Goal: Information Seeking & Learning: Understand process/instructions

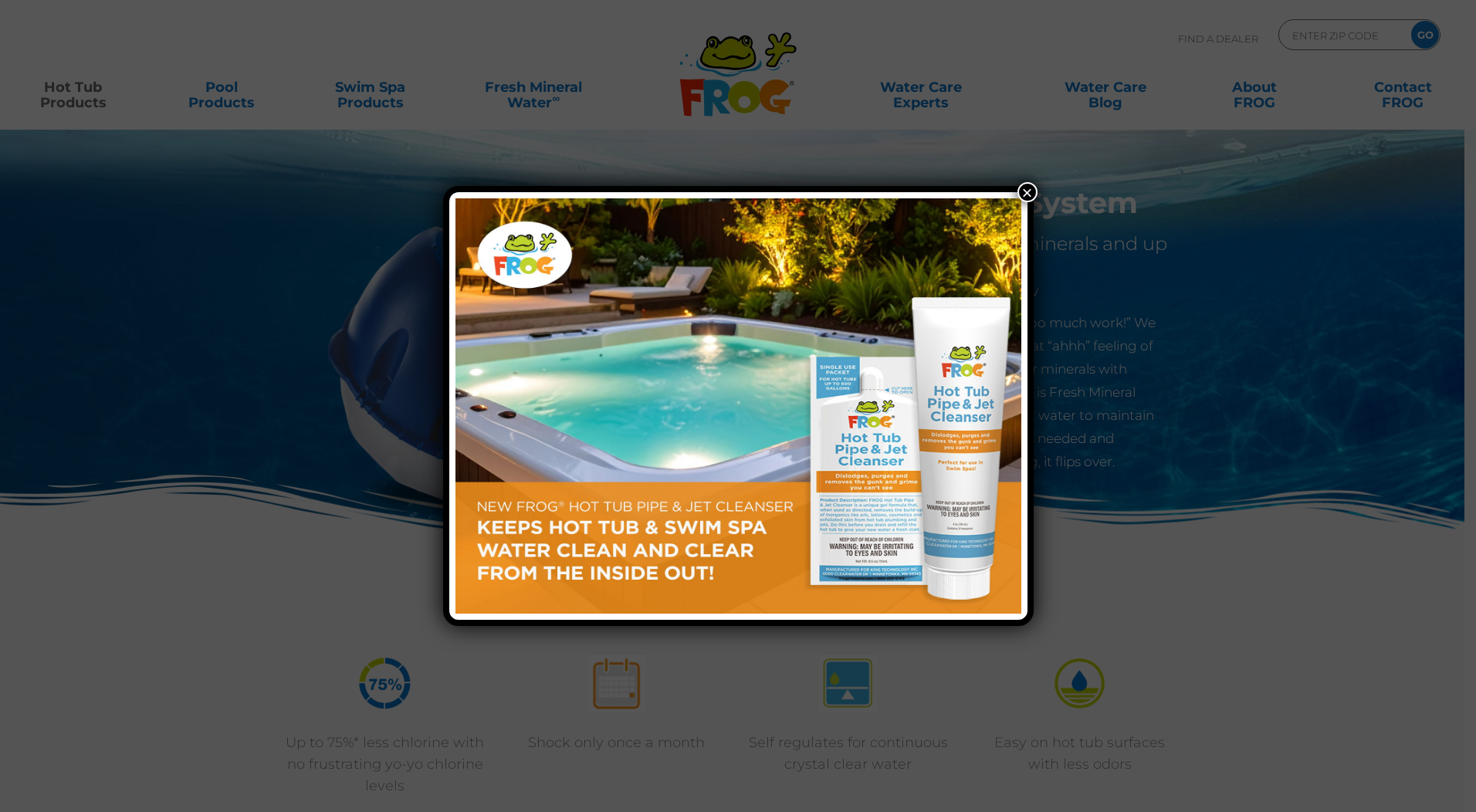
click at [875, 38] on div "×" at bounding box center [738, 406] width 1476 height 812
click at [1026, 193] on button "×" at bounding box center [1027, 192] width 20 height 20
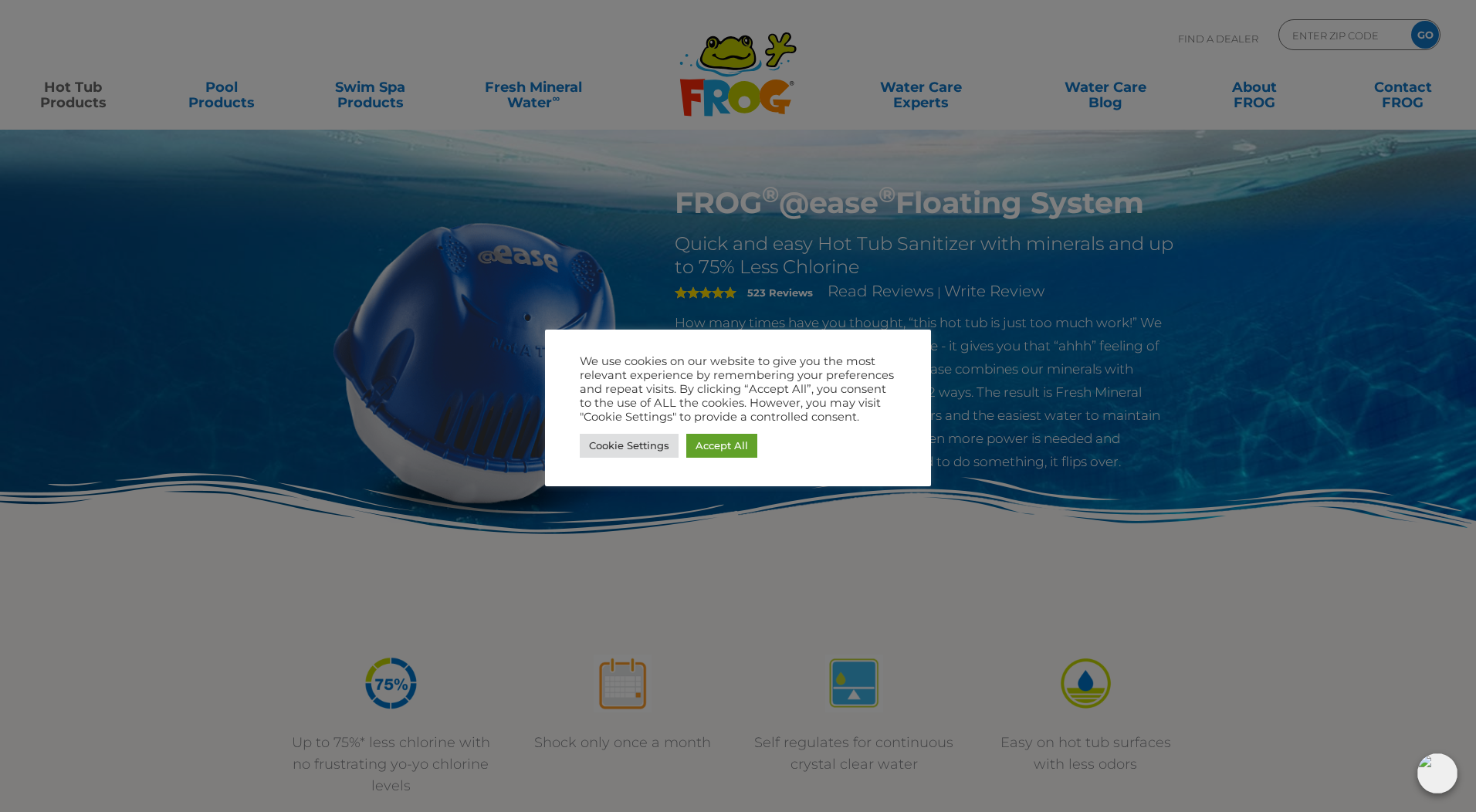
click at [1103, 92] on div at bounding box center [738, 406] width 1476 height 812
click at [722, 450] on link "Accept All" at bounding box center [722, 445] width 71 height 24
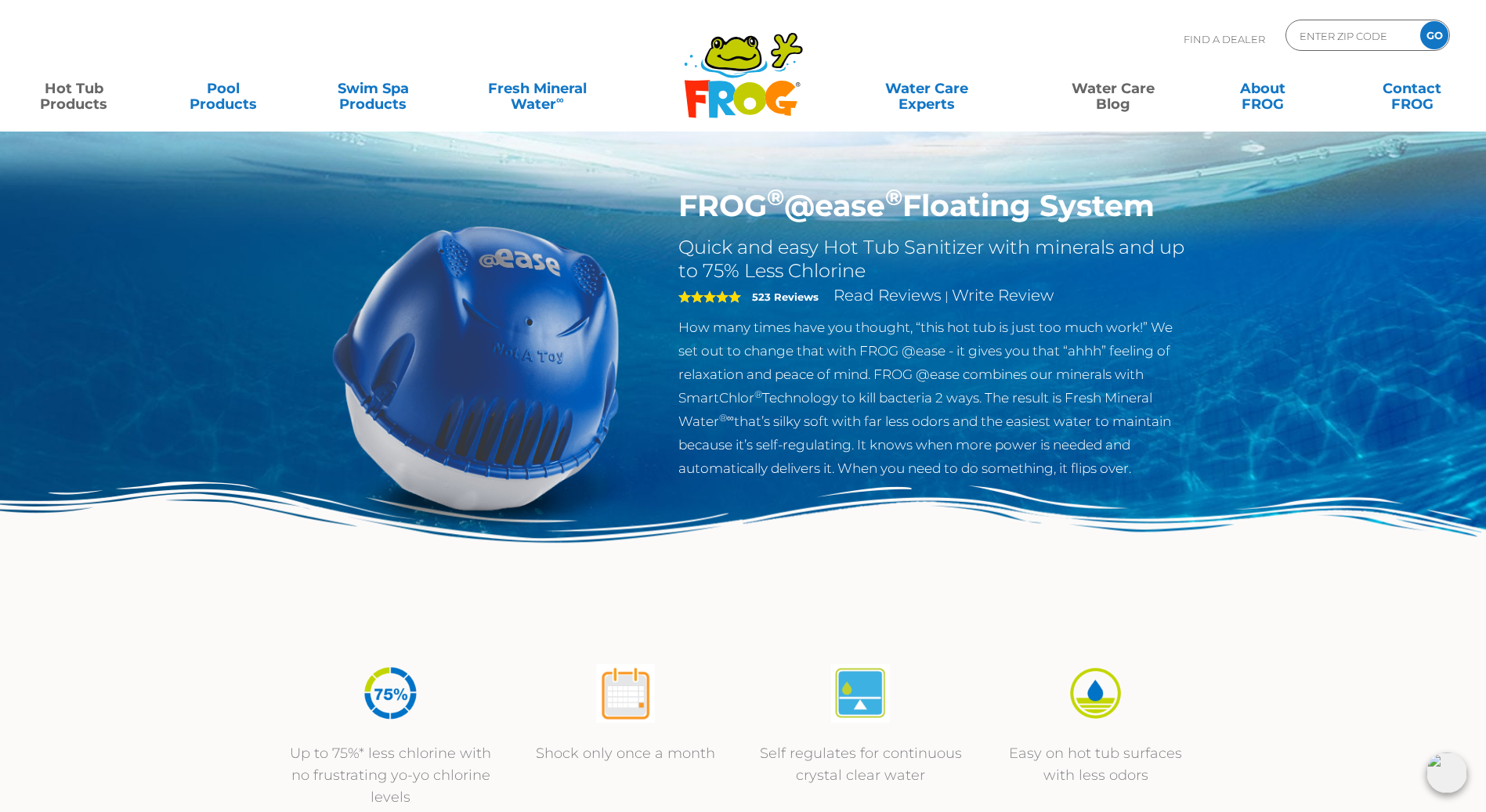
click at [1109, 92] on link "Water Care Blog" at bounding box center [1112, 88] width 117 height 31
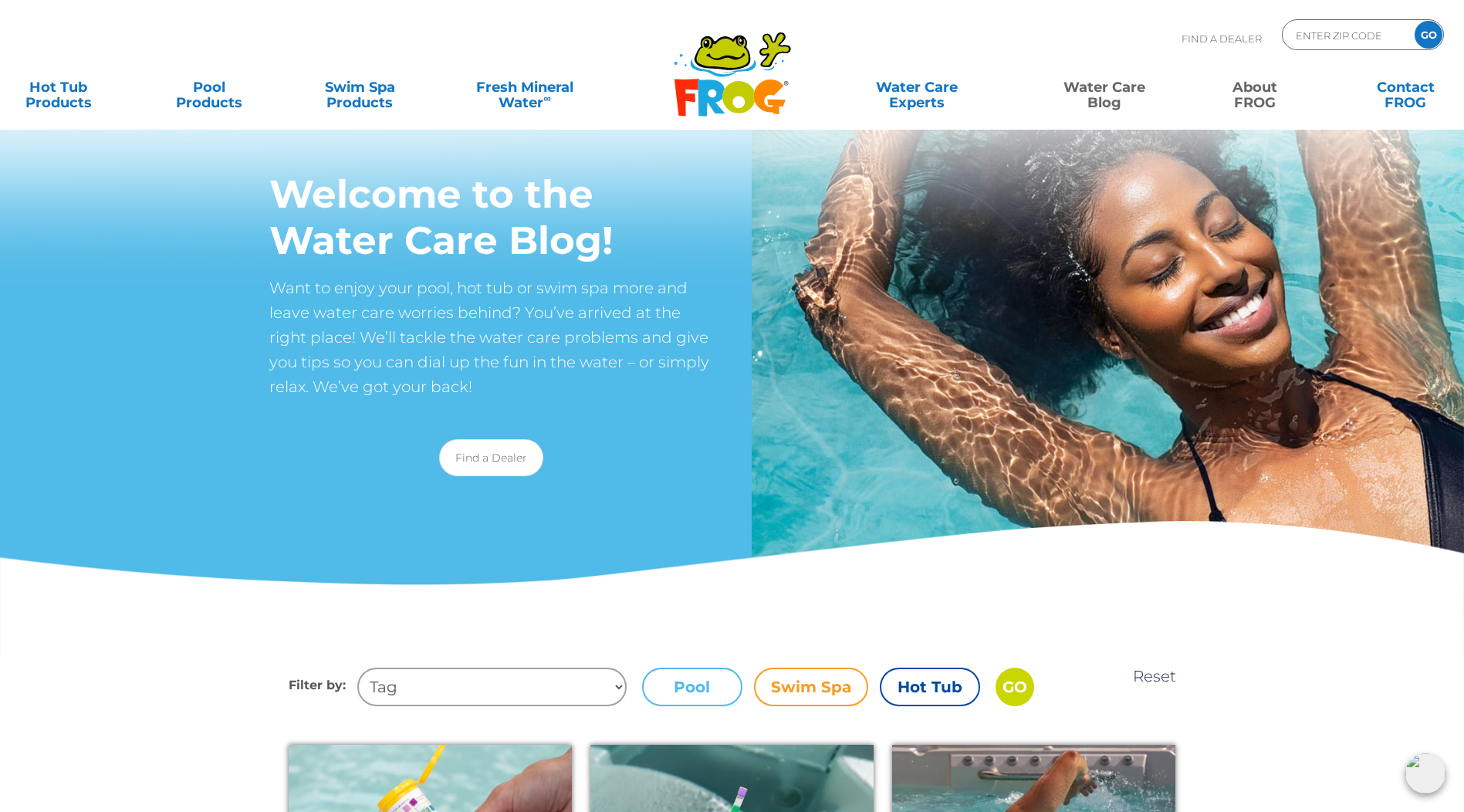
click at [1241, 87] on link "About FROG" at bounding box center [1255, 87] width 117 height 31
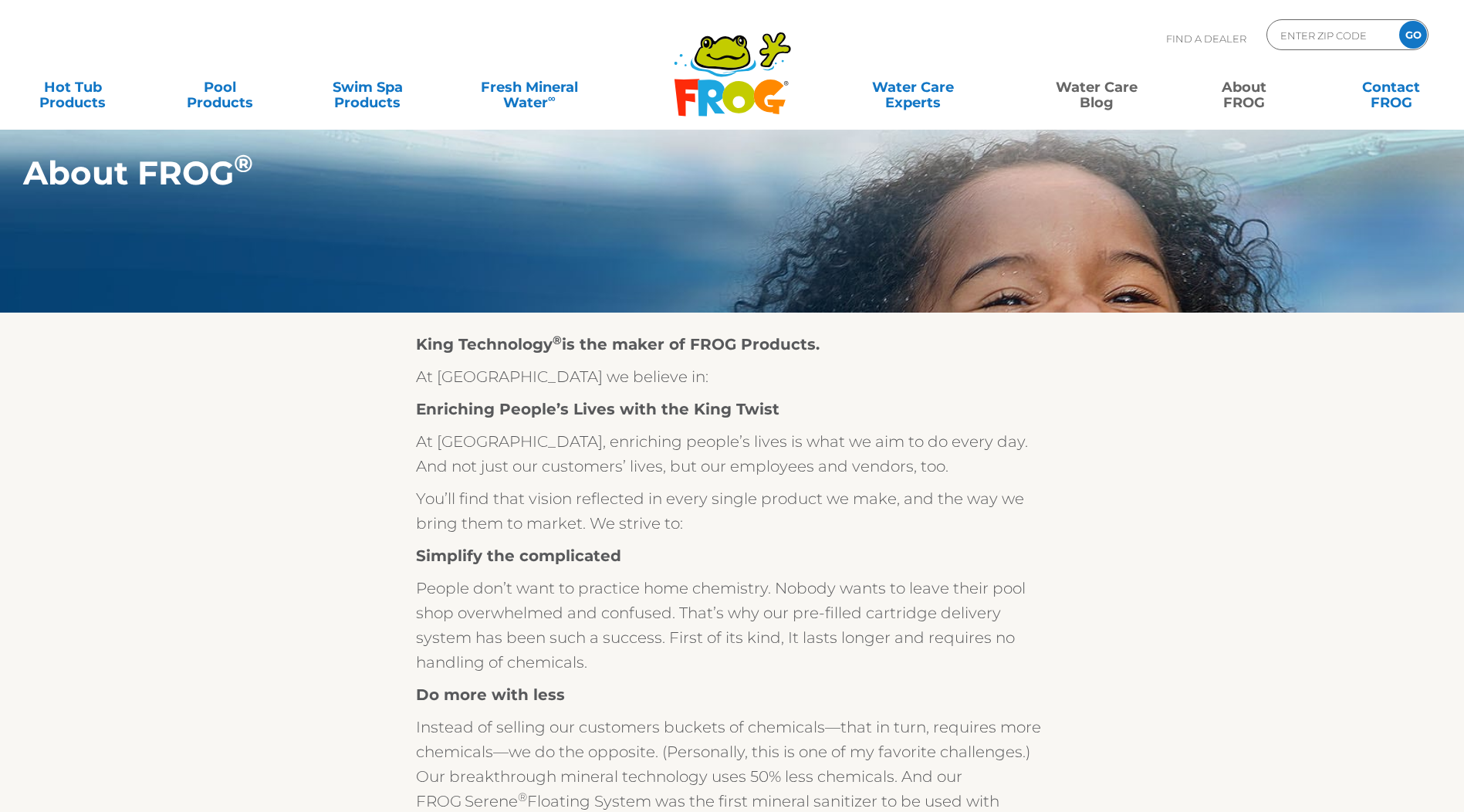
click at [1104, 92] on link "Water Care Blog" at bounding box center [1096, 87] width 115 height 31
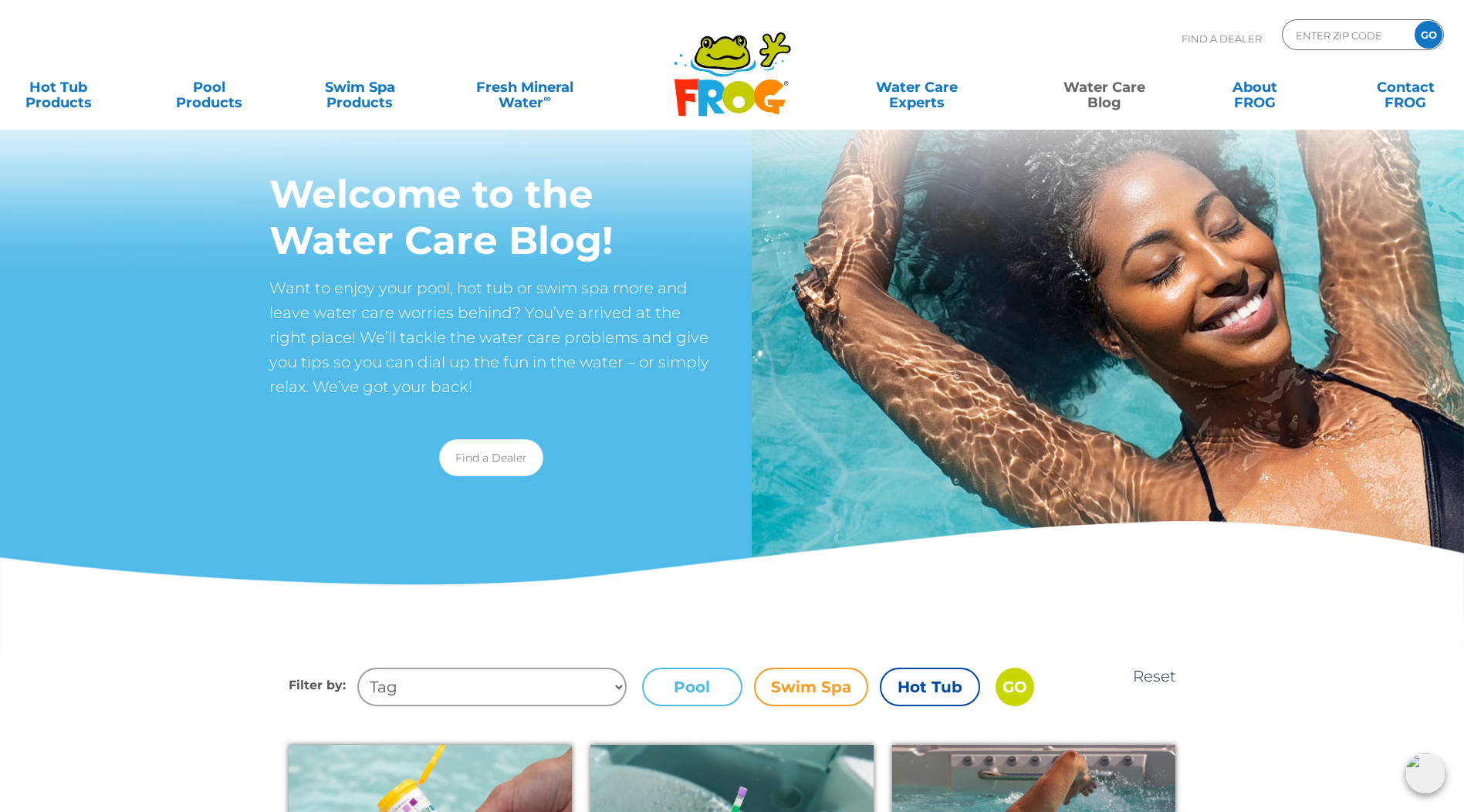
click at [1103, 87] on link "Water Care Blog" at bounding box center [1105, 87] width 117 height 31
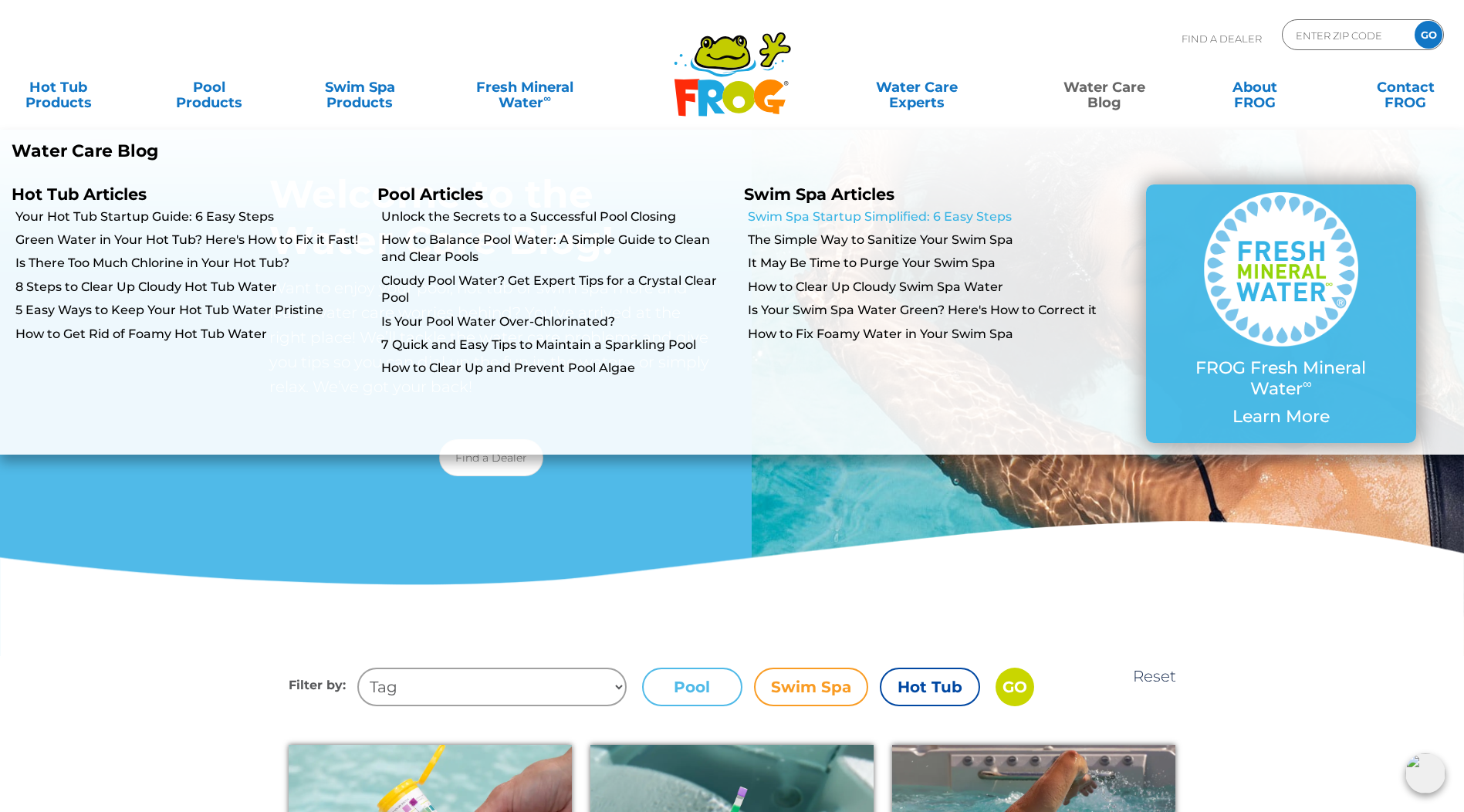
click at [784, 215] on link "Swim Spa Startup Simplified: 6 Easy Steps" at bounding box center [923, 216] width 351 height 17
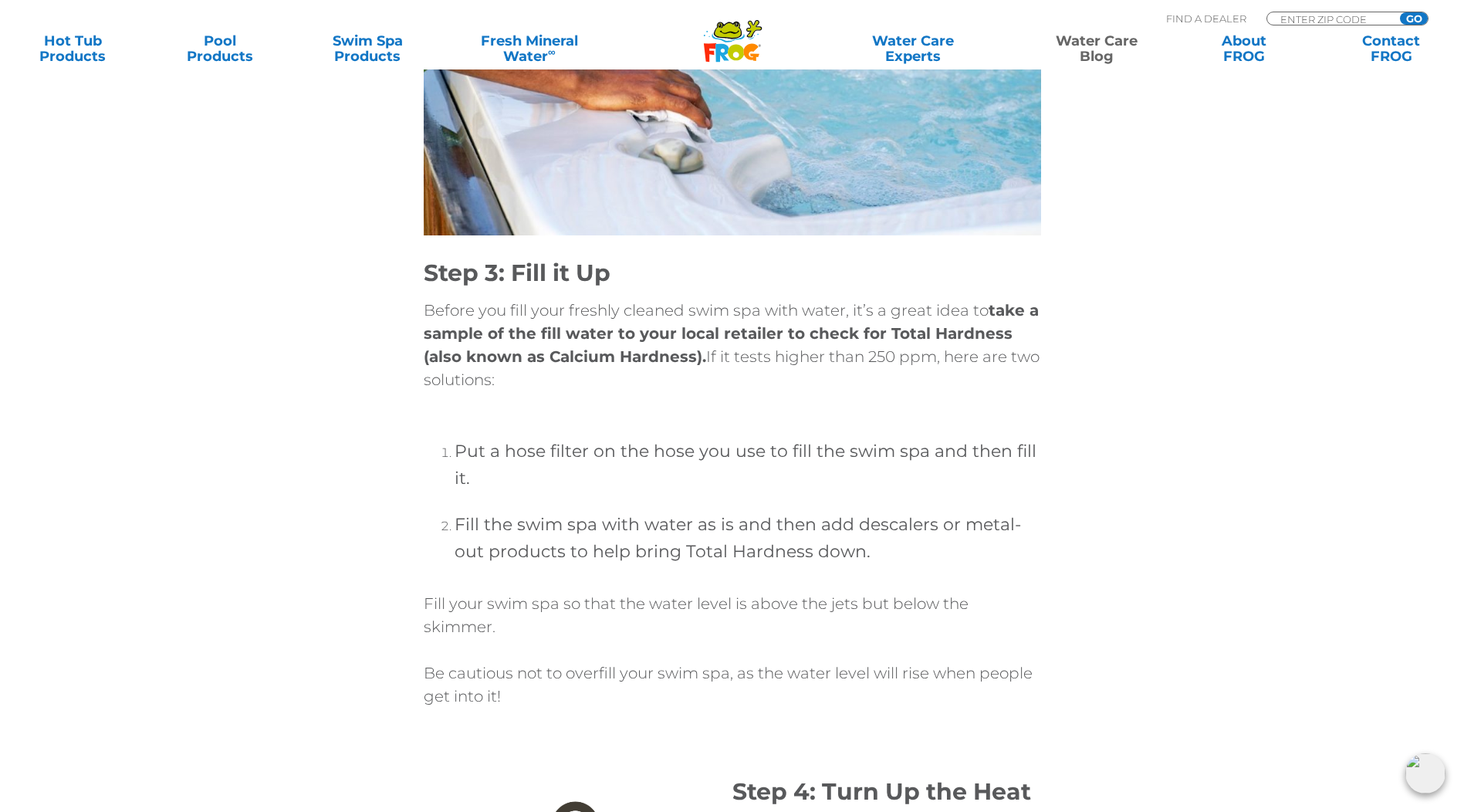
scroll to position [2470, 0]
